Goal: Task Accomplishment & Management: Use online tool/utility

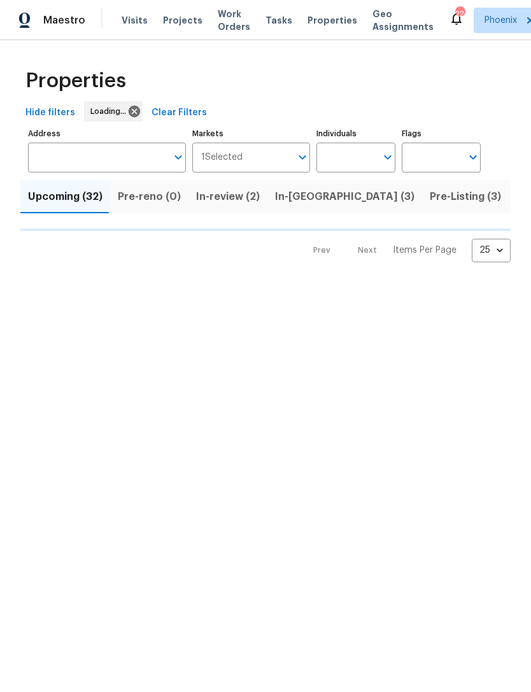
click at [75, 161] on input "Address" at bounding box center [97, 158] width 139 height 30
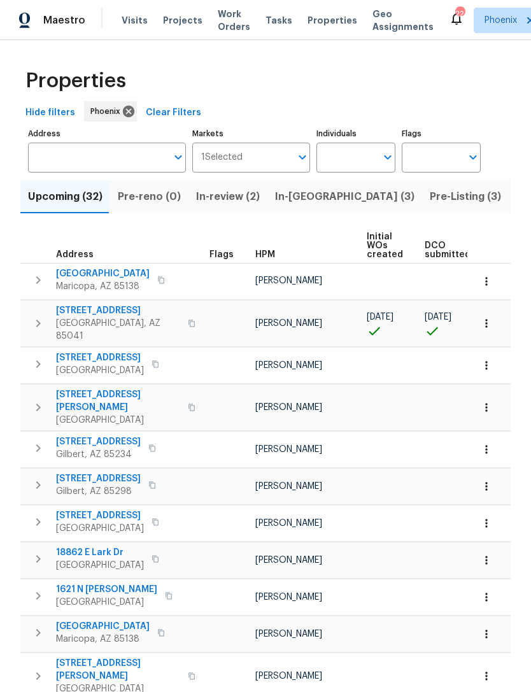
click at [48, 159] on input "Address" at bounding box center [97, 158] width 139 height 30
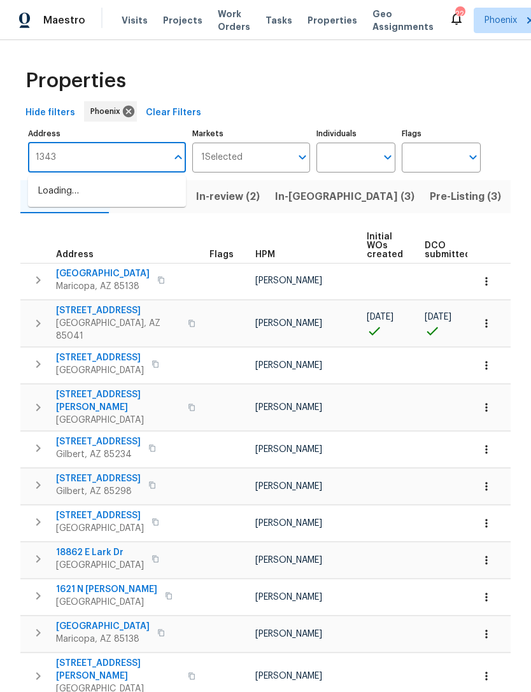
type input "13433"
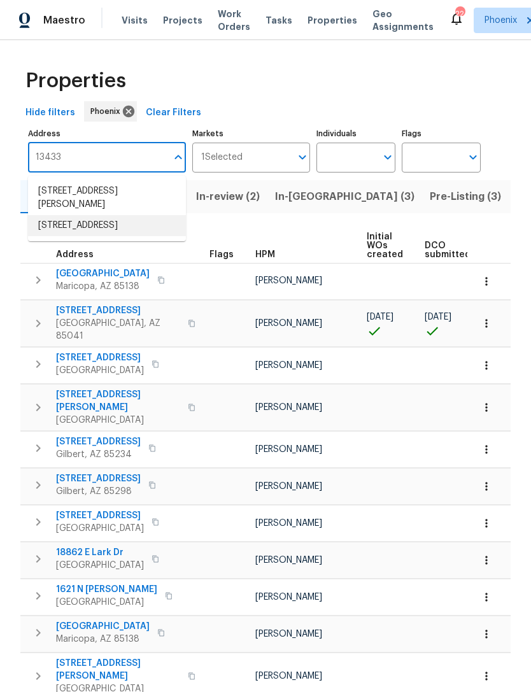
click at [56, 234] on li "13433 N Emberwood Dr Sun City AZ 85351" at bounding box center [107, 225] width 158 height 21
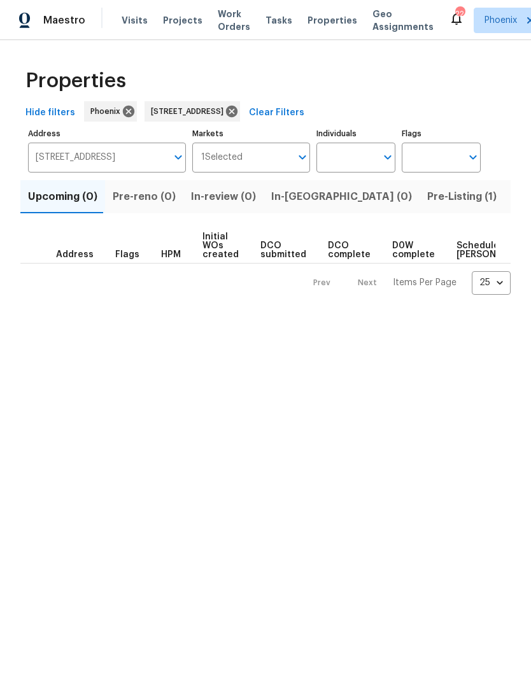
click at [427, 201] on span "Pre-Listing (1)" at bounding box center [461, 197] width 69 height 18
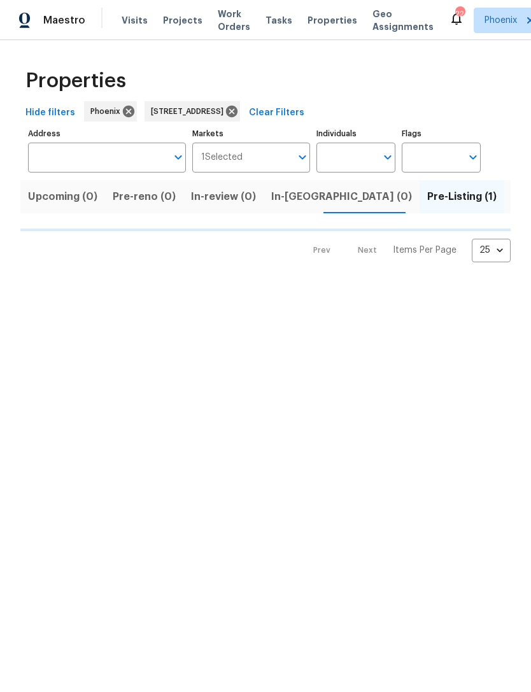
type input "13433 N Emberwood Dr Sun City AZ 85351"
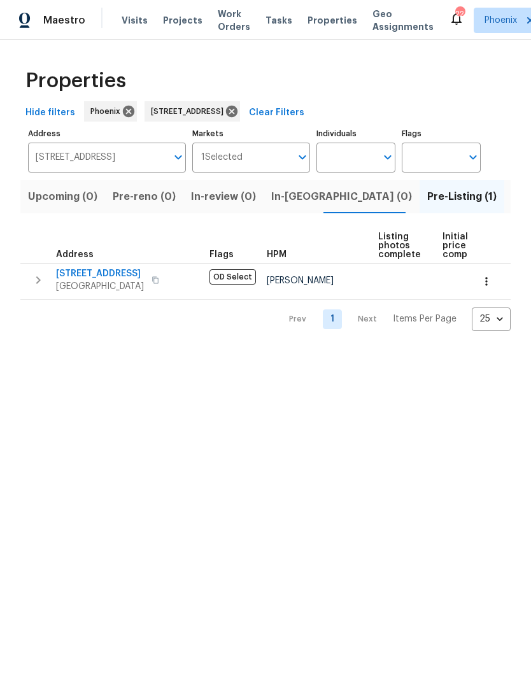
click at [77, 273] on span "13433 N Emberwood Dr" at bounding box center [100, 273] width 88 height 13
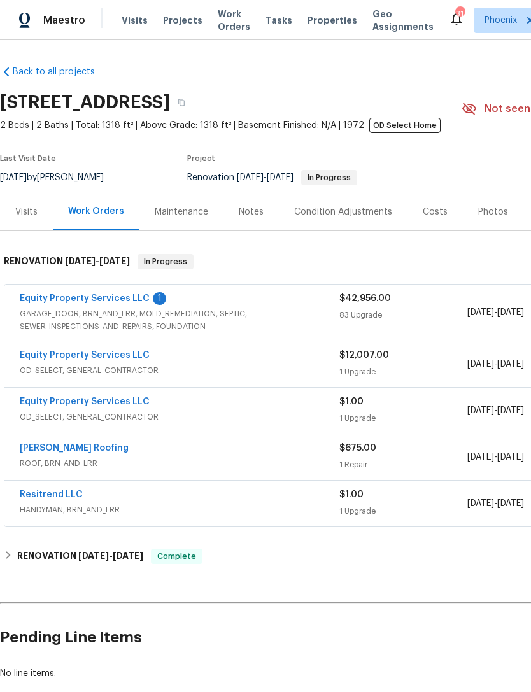
click at [78, 300] on link "Equity Property Services LLC" at bounding box center [85, 298] width 130 height 9
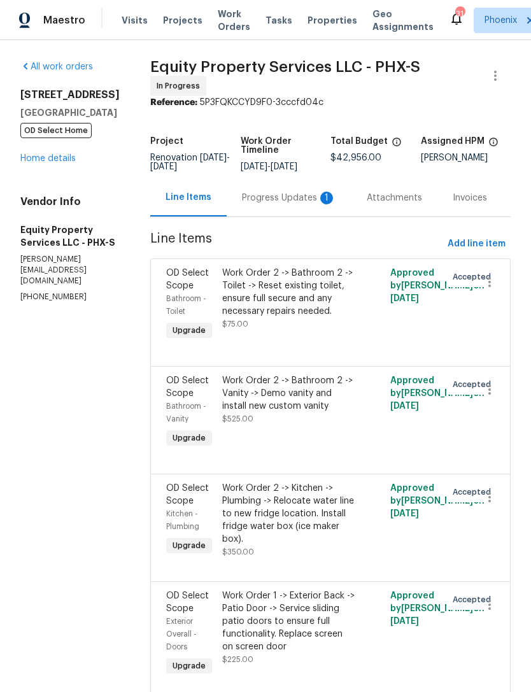
click at [317, 211] on div "Progress Updates 1" at bounding box center [289, 198] width 125 height 38
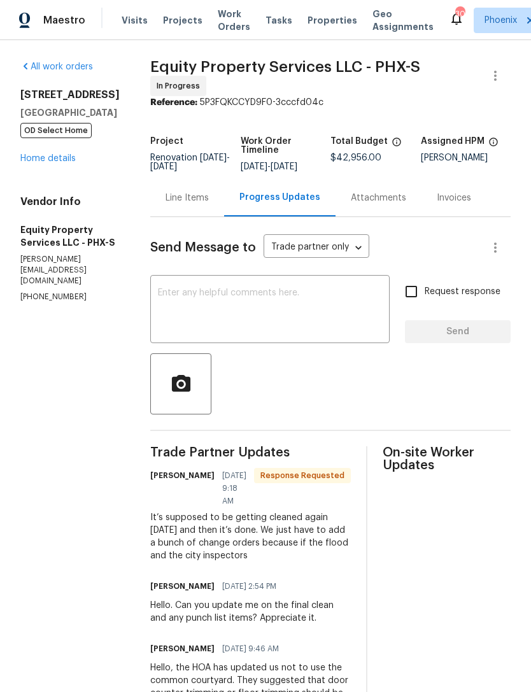
click at [310, 308] on textarea at bounding box center [270, 310] width 224 height 45
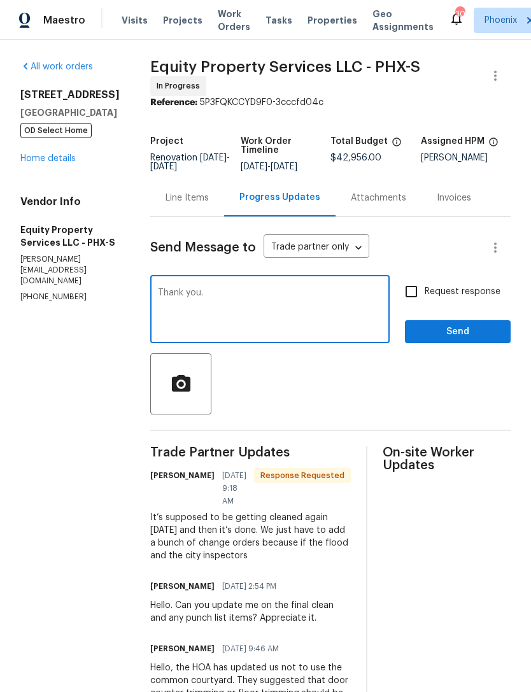
type textarea "Thank you."
click at [473, 329] on span "Send" at bounding box center [457, 332] width 85 height 16
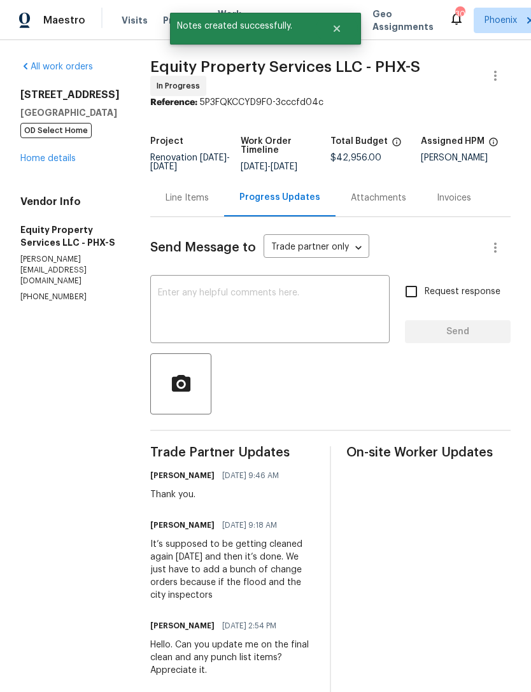
click at [34, 163] on link "Home details" at bounding box center [47, 158] width 55 height 9
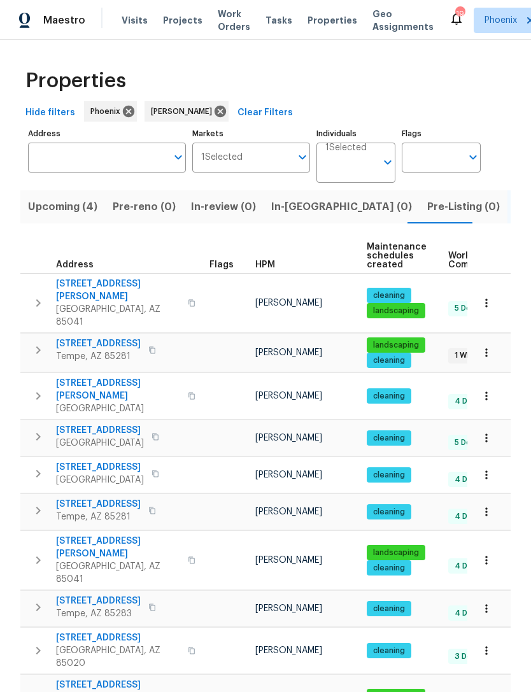
click at [136, 1] on div "Maestro Visits Projects Work Orders Tasks Properties Geo Assignments 19 Phoenix…" at bounding box center [265, 20] width 531 height 40
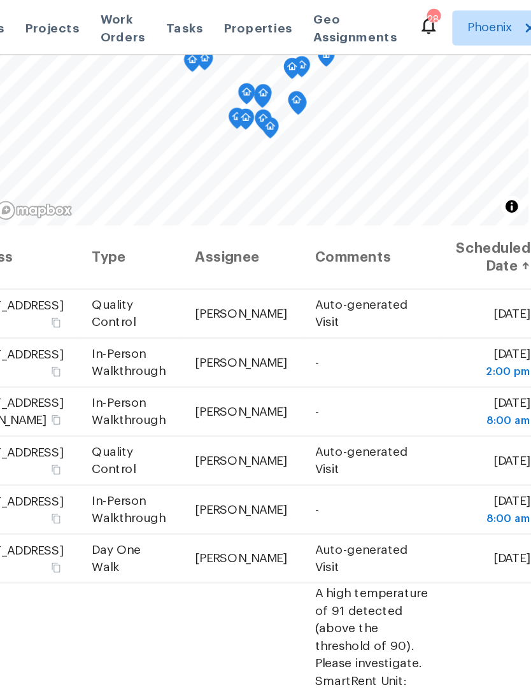
scroll to position [0, 110]
click at [0, 0] on icon at bounding box center [0, 0] width 0 height 0
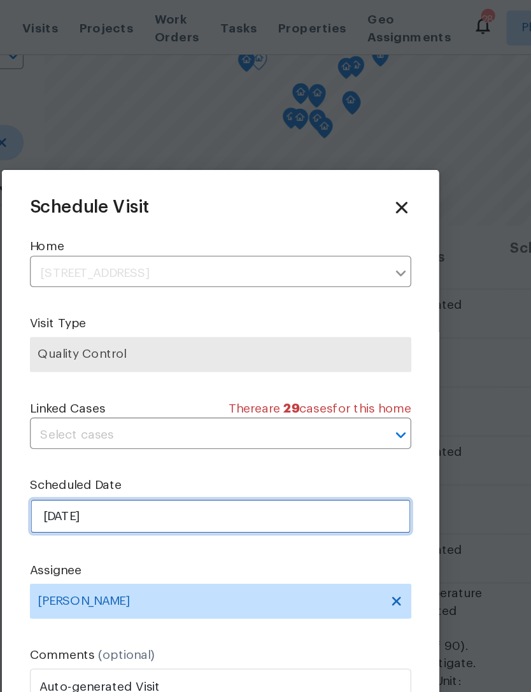
click at [145, 376] on input "[DATE]" at bounding box center [266, 375] width 278 height 25
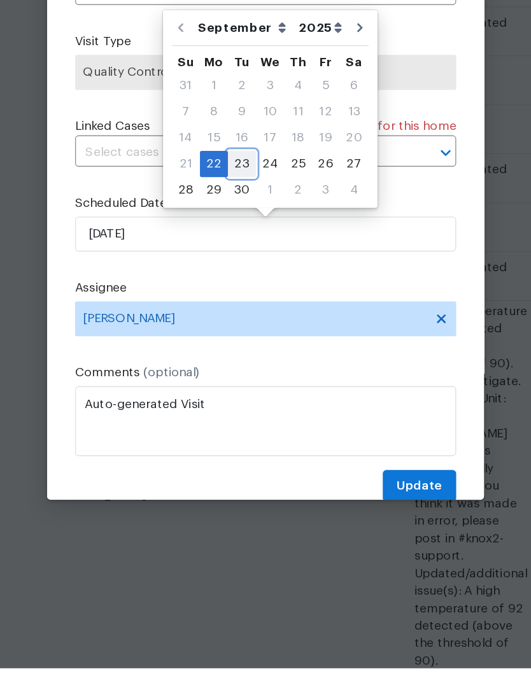
click at [238, 316] on div "23" at bounding box center [248, 325] width 20 height 18
type input "[DATE]"
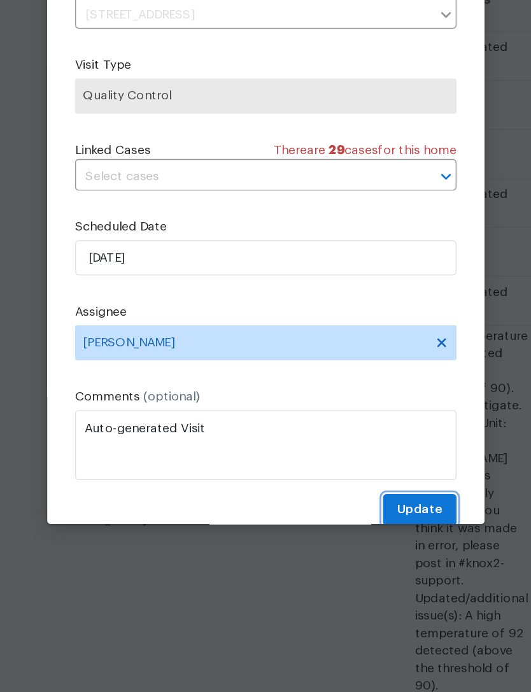
click at [361, 552] on span "Update" at bounding box center [377, 560] width 33 height 16
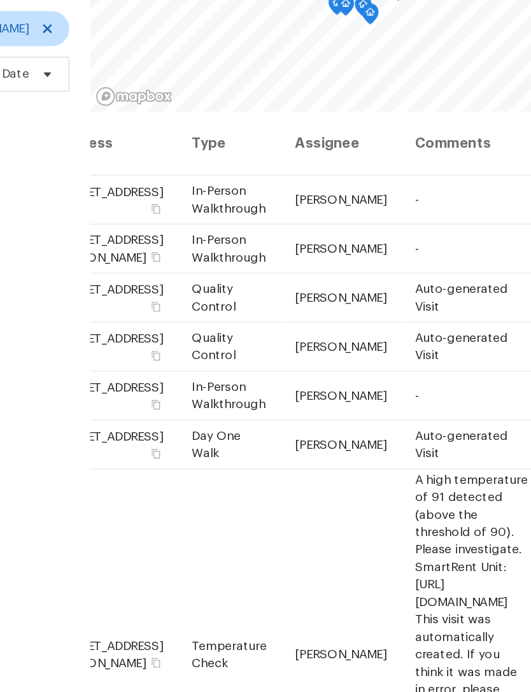
scroll to position [0, 0]
